Goal: Task Accomplishment & Management: Complete application form

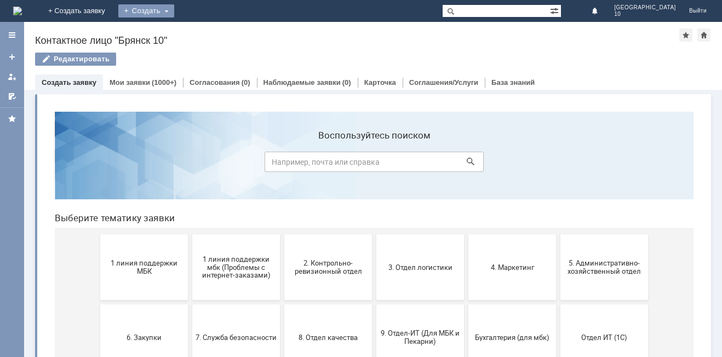
click at [174, 11] on div "Создать" at bounding box center [146, 10] width 56 height 13
click at [204, 36] on link "Заявка" at bounding box center [161, 32] width 83 height 13
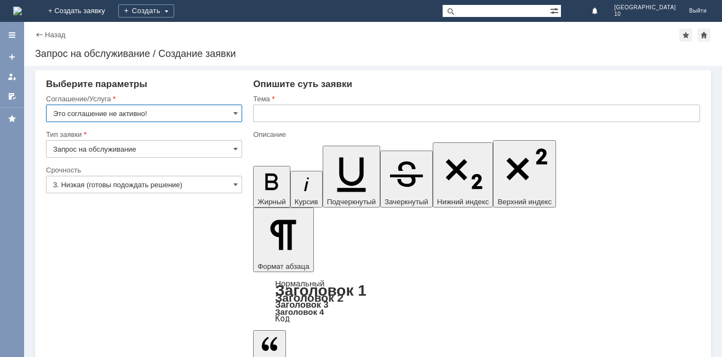
click at [238, 112] on input "Это соглашение не активно!" at bounding box center [144, 114] width 196 height 18
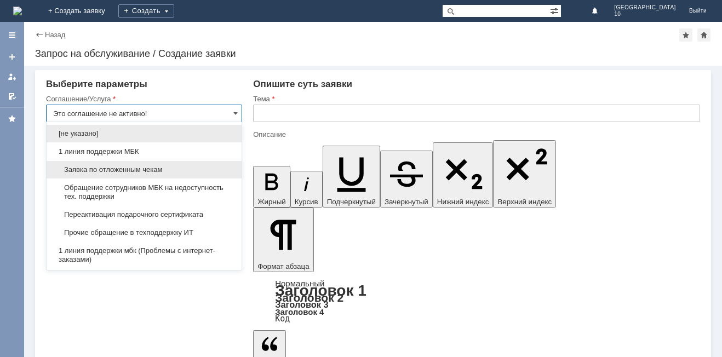
click at [157, 166] on span "Заявка по отложенным чекам" at bounding box center [144, 169] width 182 height 9
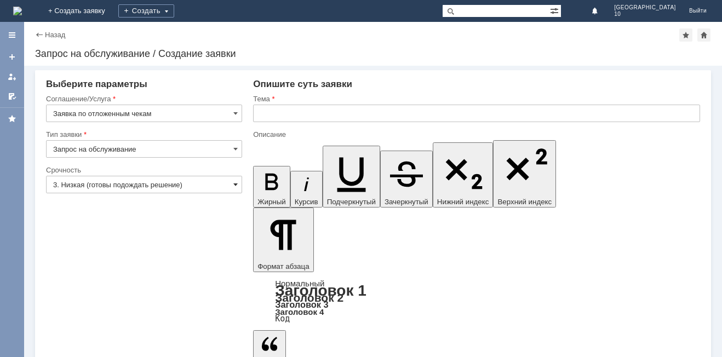
type input "Заявка по отложенным чекам"
click at [234, 181] on span at bounding box center [235, 184] width 4 height 9
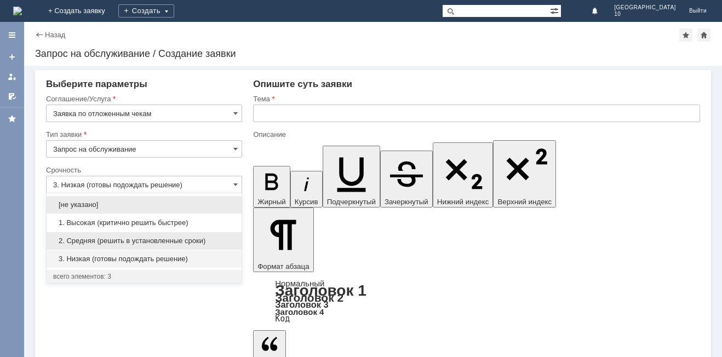
click at [148, 238] on span "2. Средняя (решить в установленные сроки)" at bounding box center [144, 241] width 182 height 9
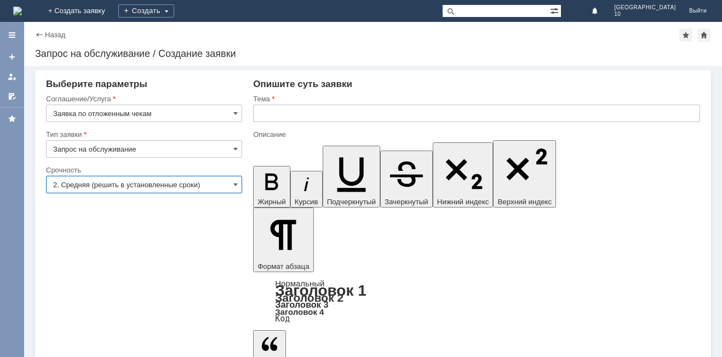
type input "2. Средняя (решить в установленные сроки)"
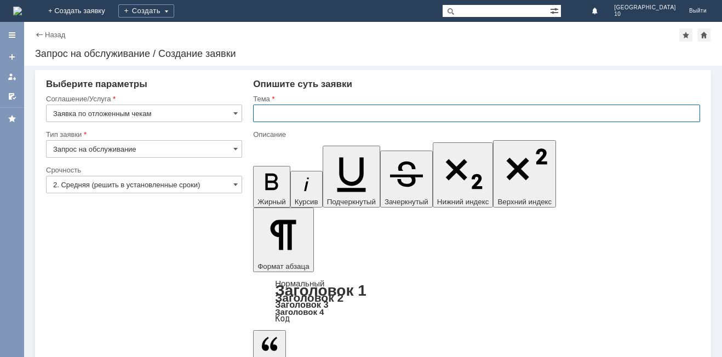
click at [276, 117] on input "text" at bounding box center [476, 114] width 447 height 18
type input "Отложенный чек Брянск 10"
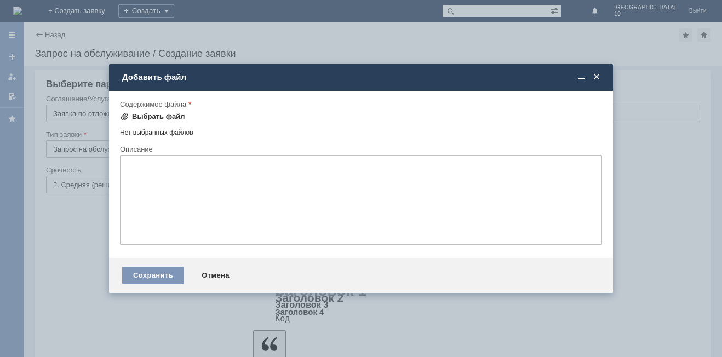
click at [136, 114] on div "Выбрать файл" at bounding box center [158, 116] width 53 height 9
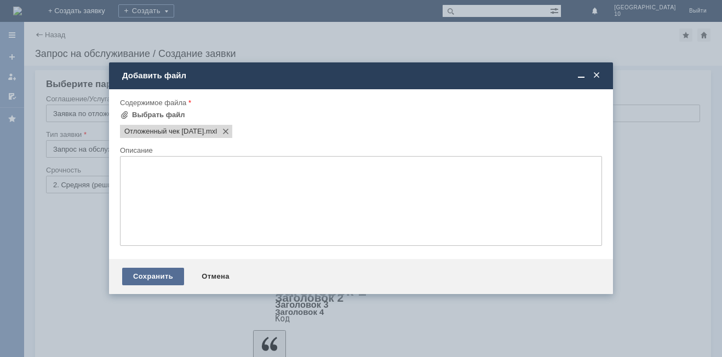
click at [150, 276] on div "Сохранить" at bounding box center [153, 277] width 62 height 18
